Goal: Book appointment/travel/reservation

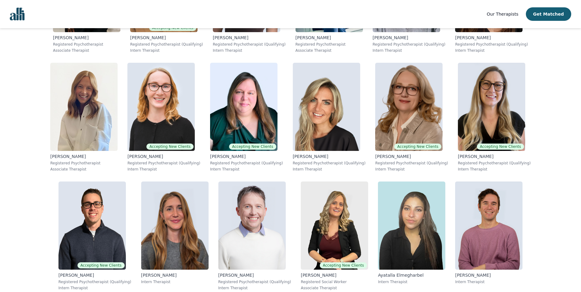
scroll to position [1561, 0]
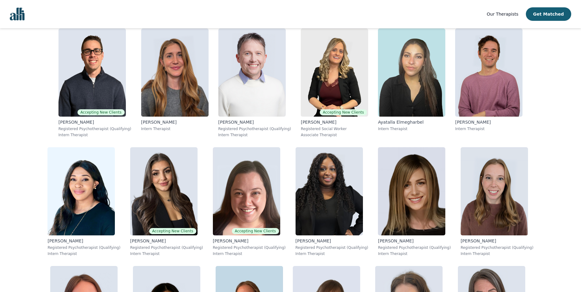
click at [579, 33] on main "Find the right therapist for you Not sure where to start? Let us help you match…" at bounding box center [290, 147] width 581 height 3361
click at [576, 64] on main "Find the right therapist for you Not sure where to start? Let us help you match…" at bounding box center [290, 147] width 581 height 3361
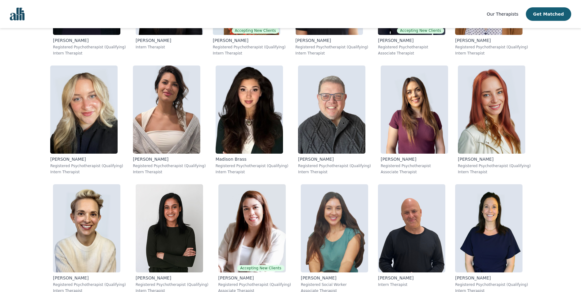
scroll to position [0, 0]
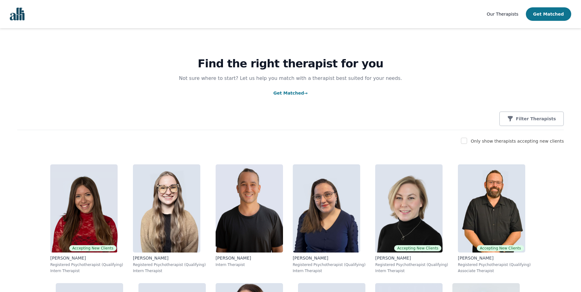
click at [555, 16] on button "Get Matched" at bounding box center [548, 13] width 45 height 13
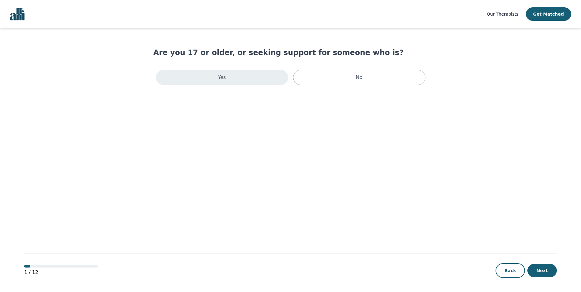
click at [207, 73] on div "Yes" at bounding box center [222, 77] width 132 height 15
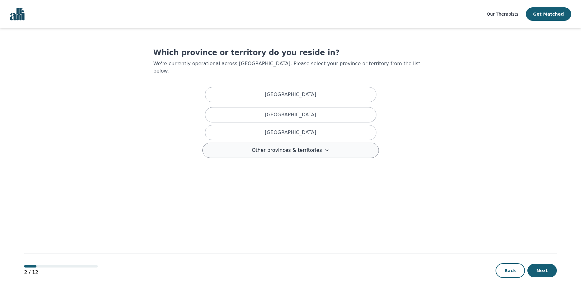
click at [306, 149] on button "Other provinces & territories" at bounding box center [290, 150] width 176 height 15
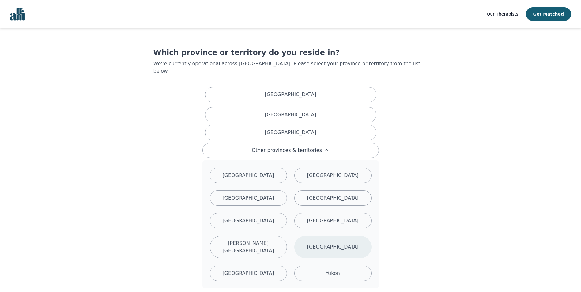
click at [323, 237] on div "[GEOGRAPHIC_DATA]" at bounding box center [332, 247] width 77 height 23
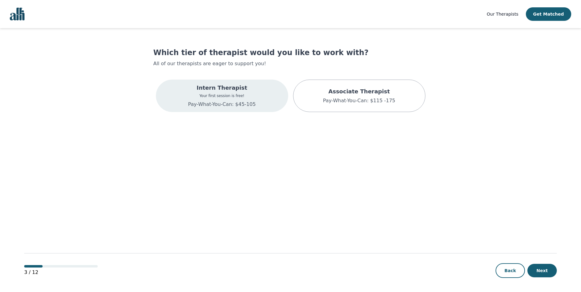
click at [219, 101] on p "Pay-What-You-Can: $45-105" at bounding box center [222, 104] width 68 height 7
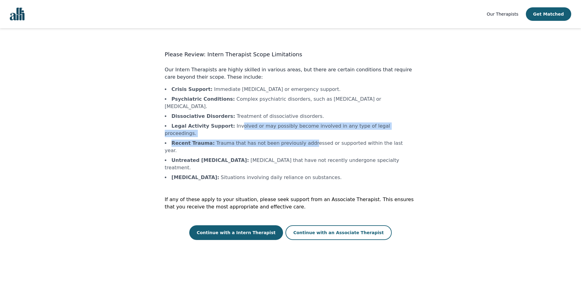
drag, startPoint x: 233, startPoint y: 119, endPoint x: 299, endPoint y: 124, distance: 66.3
click at [299, 124] on ul "Crisis Support : Immediate [MEDICAL_DATA] or emergency support. Psychiatric Con…" at bounding box center [290, 134] width 251 height 96
drag, startPoint x: 299, startPoint y: 124, endPoint x: 341, endPoint y: 118, distance: 41.8
click at [341, 122] on li "Legal Activity Support : Involved or may possibly become involved in any type o…" at bounding box center [290, 129] width 251 height 15
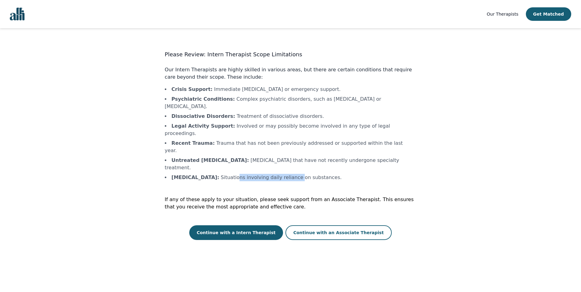
drag, startPoint x: 243, startPoint y: 148, endPoint x: 302, endPoint y: 151, distance: 59.5
click at [302, 174] on li "[MEDICAL_DATA] : Situations involving daily reliance on substances." at bounding box center [290, 177] width 251 height 7
click at [247, 225] on button "Continue with a Intern Therapist" at bounding box center [236, 232] width 94 height 15
